Goal: Information Seeking & Learning: Check status

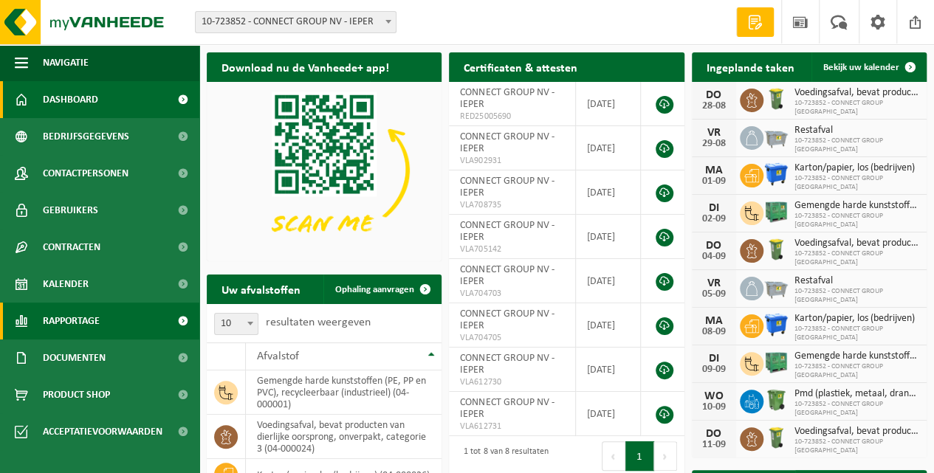
click at [71, 323] on span "Rapportage" at bounding box center [71, 321] width 57 height 37
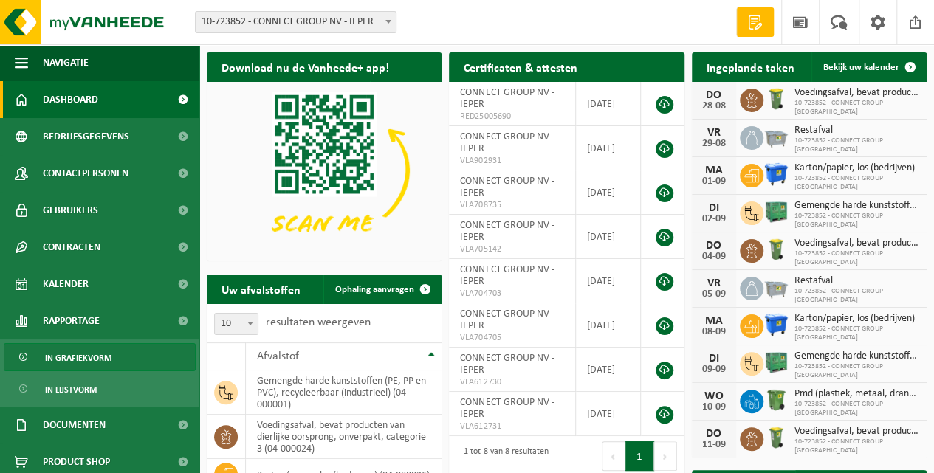
click at [80, 361] on span "In grafiekvorm" at bounding box center [78, 358] width 66 height 28
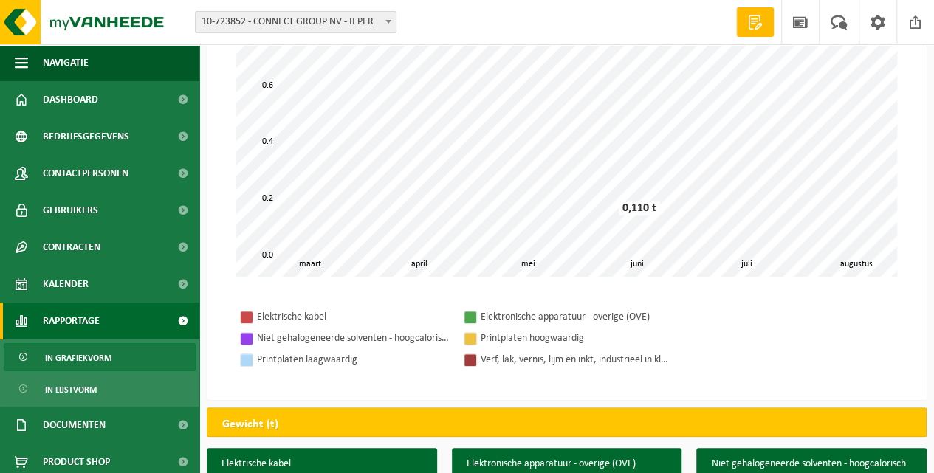
scroll to position [148, 0]
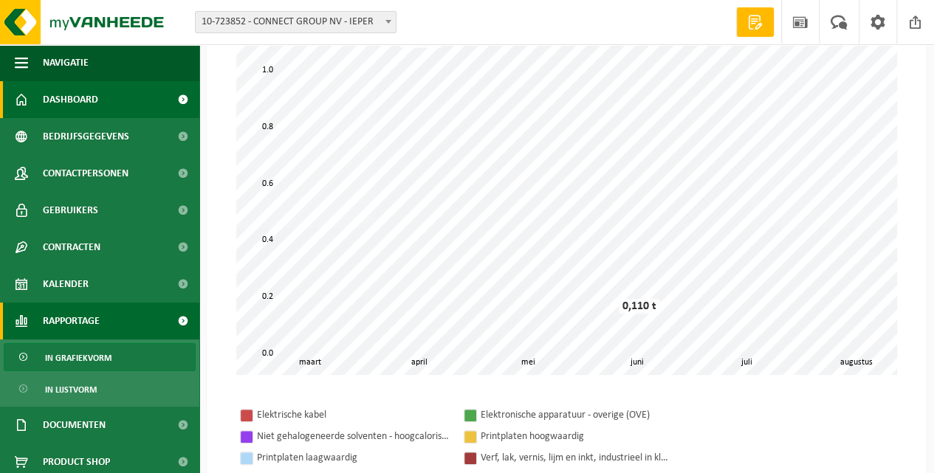
click at [67, 97] on span "Dashboard" at bounding box center [70, 99] width 55 height 37
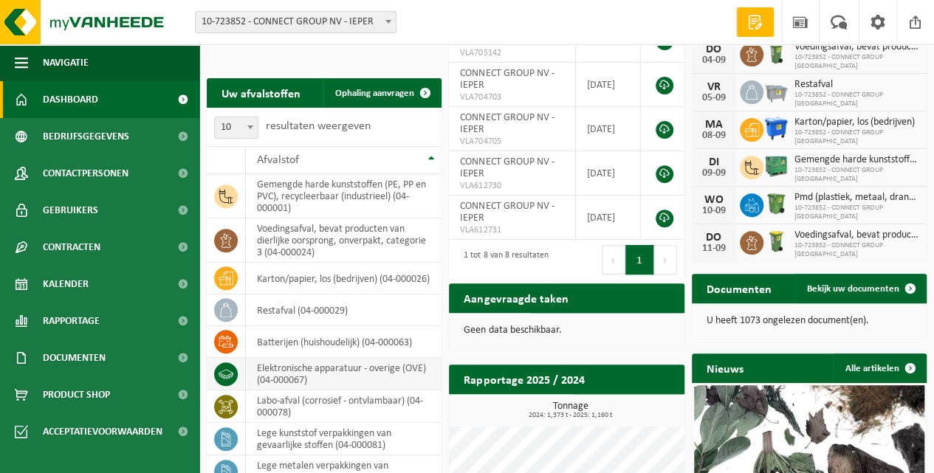
scroll to position [295, 0]
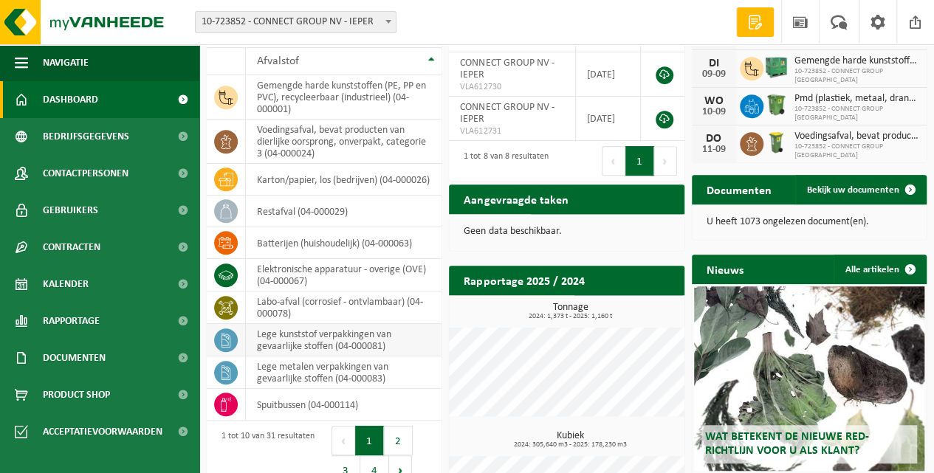
click at [227, 338] on icon at bounding box center [226, 340] width 15 height 15
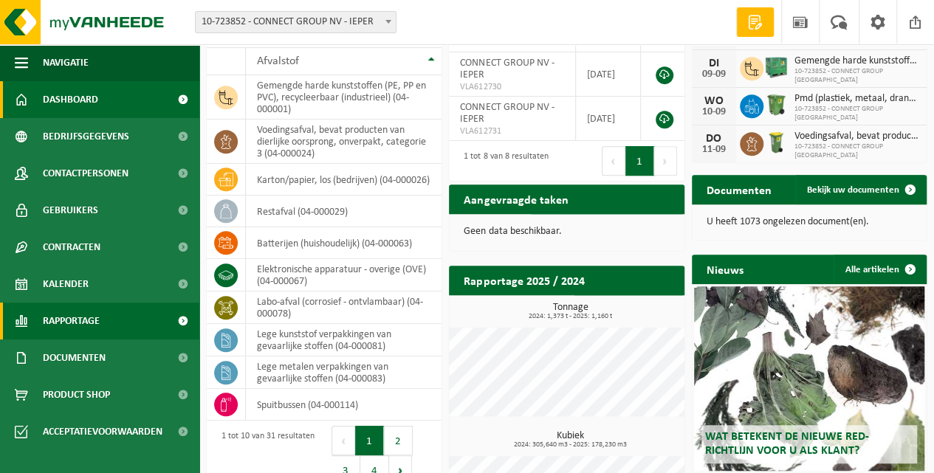
click at [81, 323] on span "Rapportage" at bounding box center [71, 321] width 57 height 37
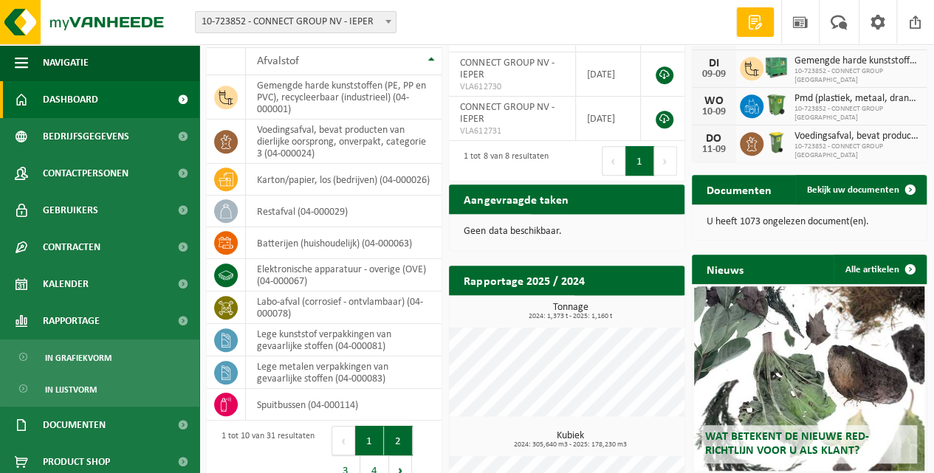
click at [397, 441] on button "2" at bounding box center [398, 441] width 29 height 30
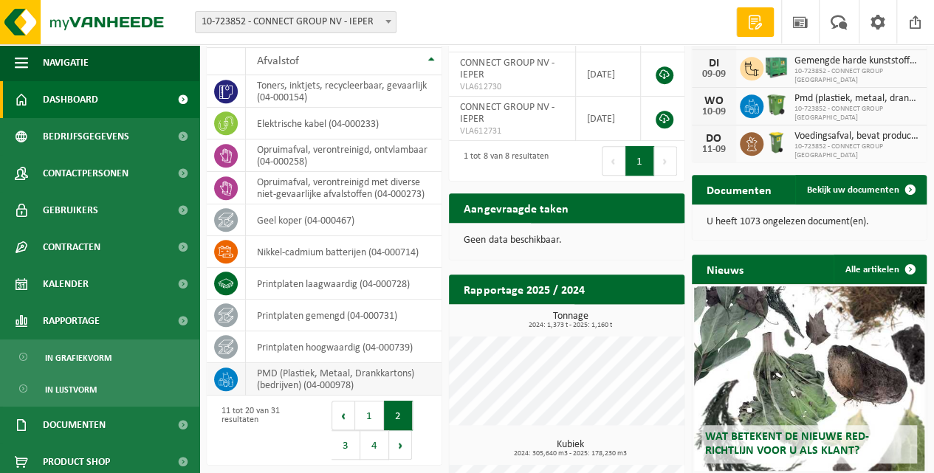
click at [298, 382] on td "PMD (Plastiek, Metaal, Drankkartons) (bedrijven) (04-000978)" at bounding box center [344, 379] width 196 height 32
click at [223, 372] on icon at bounding box center [226, 379] width 15 height 15
click at [86, 386] on span "In lijstvorm" at bounding box center [71, 390] width 52 height 28
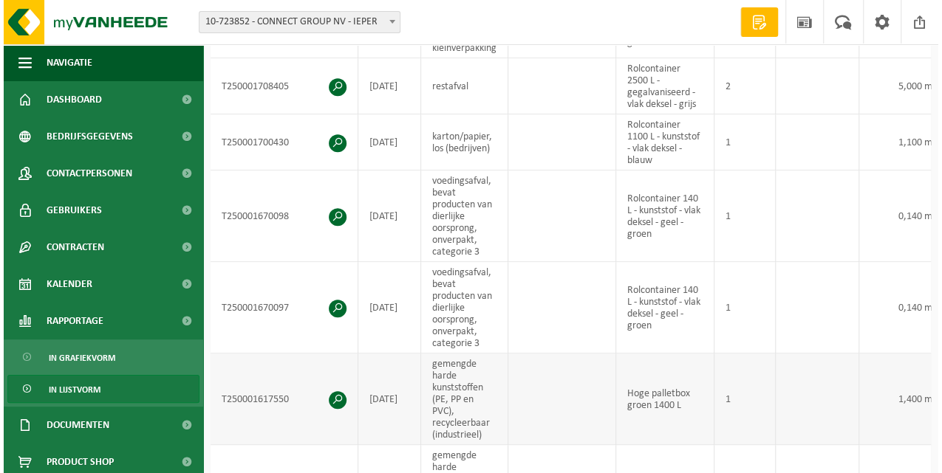
scroll to position [591, 0]
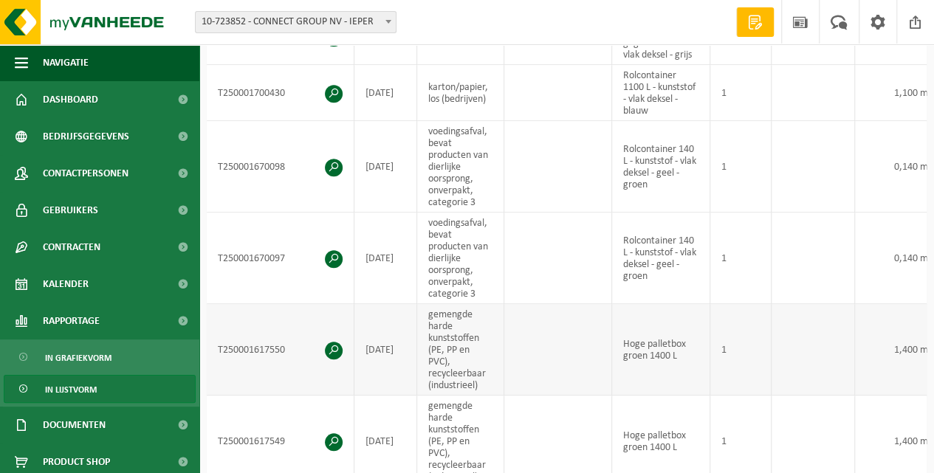
click at [334, 342] on span at bounding box center [334, 351] width 18 height 18
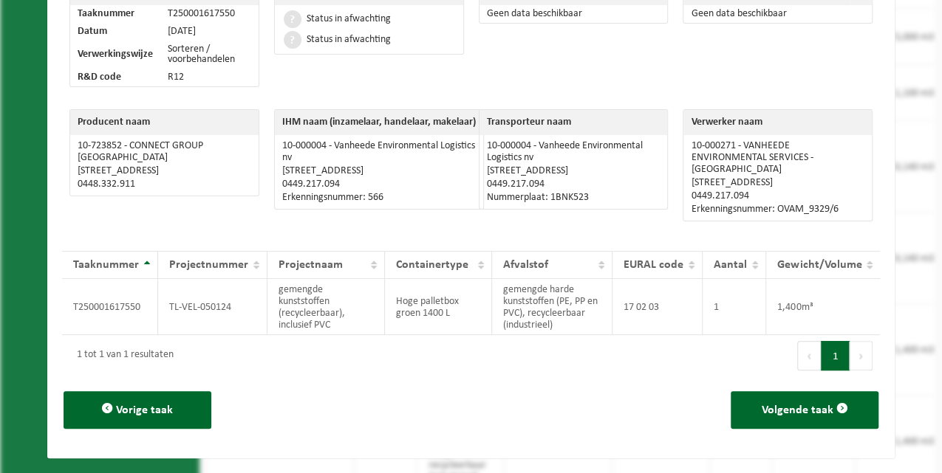
scroll to position [91, 0]
